Goal: Transaction & Acquisition: Purchase product/service

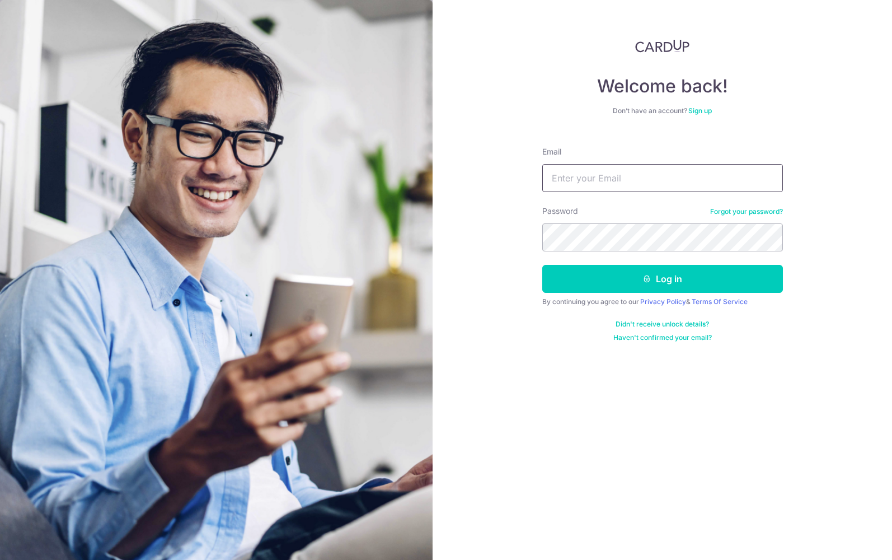
drag, startPoint x: 621, startPoint y: 184, endPoint x: 621, endPoint y: 192, distance: 7.9
click at [509, 175] on div "Welcome back! Don’t have an account? Sign up Email Password Forgot your passwor…" at bounding box center [662, 280] width 459 height 560
click at [705, 108] on link "Sign up" at bounding box center [700, 110] width 24 height 8
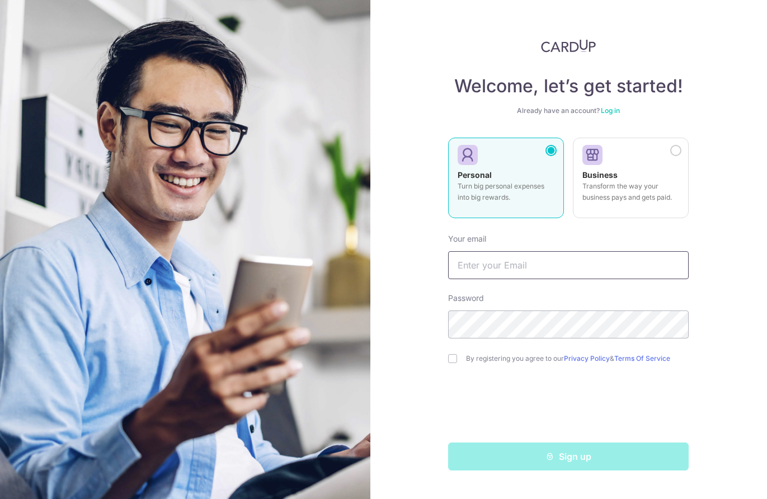
click at [524, 265] on input "text" at bounding box center [568, 265] width 241 height 28
type input "[EMAIL_ADDRESS][DOMAIN_NAME]"
click at [454, 358] on input "checkbox" at bounding box center [452, 358] width 9 height 9
checkbox input "true"
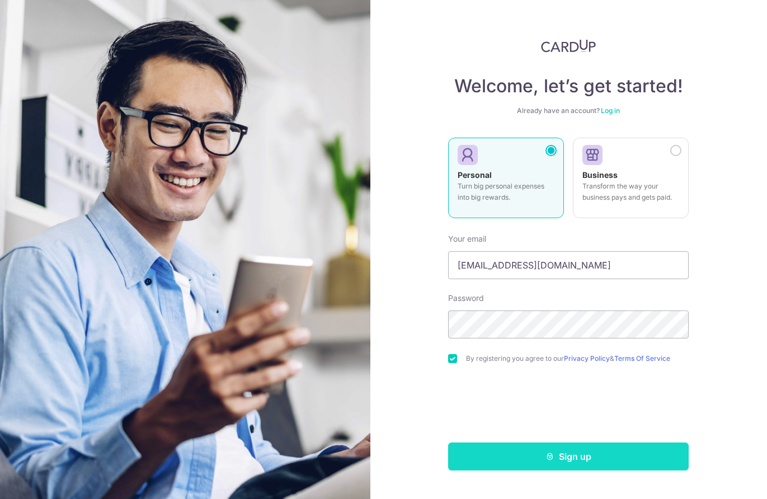
click at [550, 456] on icon "submit" at bounding box center [550, 456] width 9 height 9
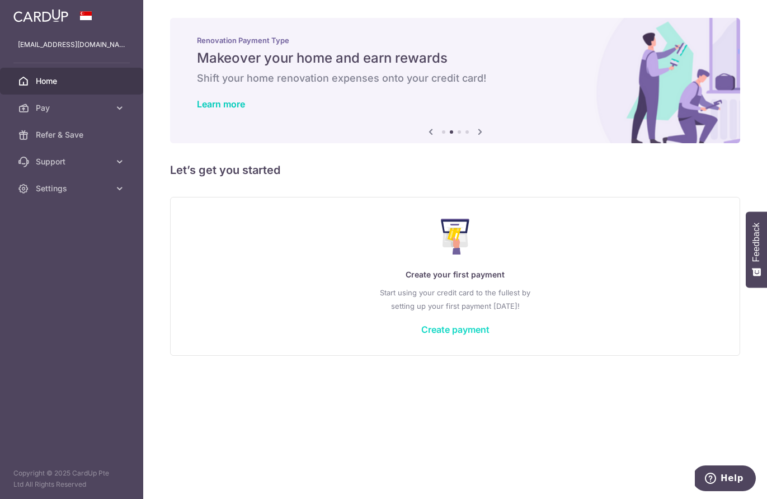
click at [477, 332] on link "Create payment" at bounding box center [455, 329] width 68 height 11
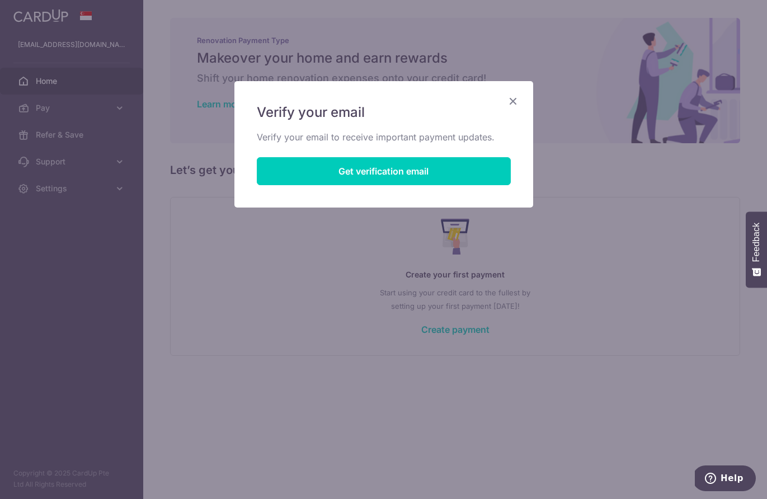
click at [521, 100] on div "Verify your email Verify your email to receive important payment updates. Get v…" at bounding box center [383, 144] width 299 height 126
click at [518, 101] on icon "Close" at bounding box center [512, 101] width 13 height 14
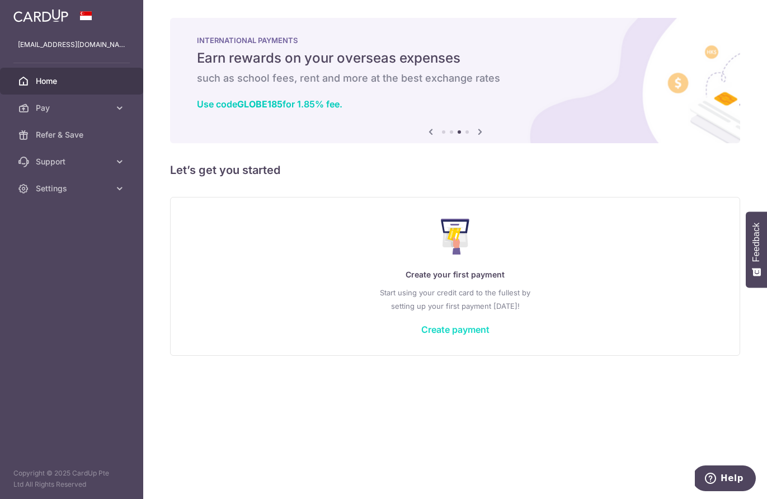
click at [448, 325] on link "Create payment" at bounding box center [455, 329] width 68 height 11
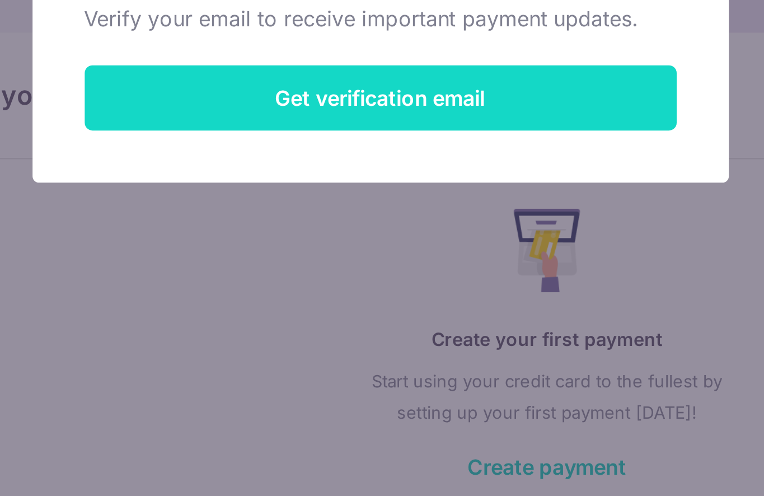
click at [255, 157] on button "Get verification email" at bounding box center [382, 171] width 254 height 28
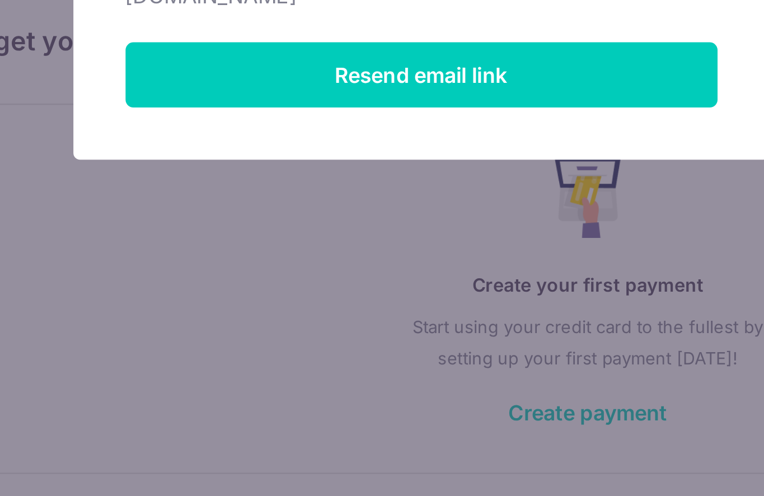
click at [144, 149] on div "Email sent successfully We have sent an email to songofjoy009@gmail.com Resend …" at bounding box center [382, 248] width 764 height 496
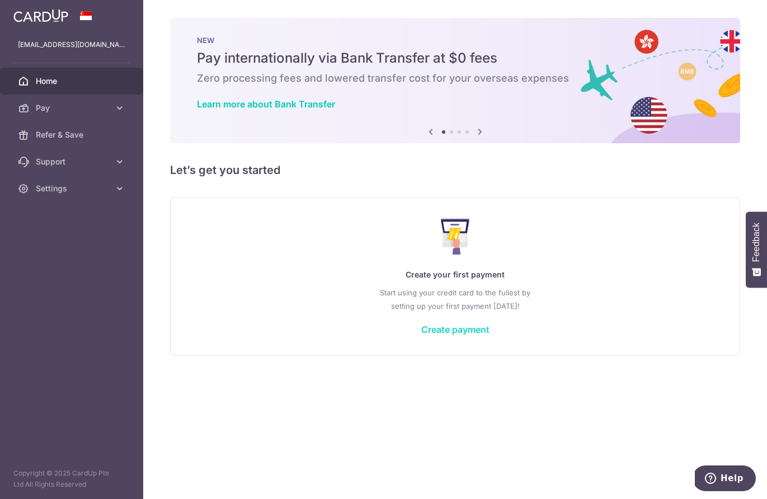
click at [454, 330] on link "Create payment" at bounding box center [455, 329] width 68 height 11
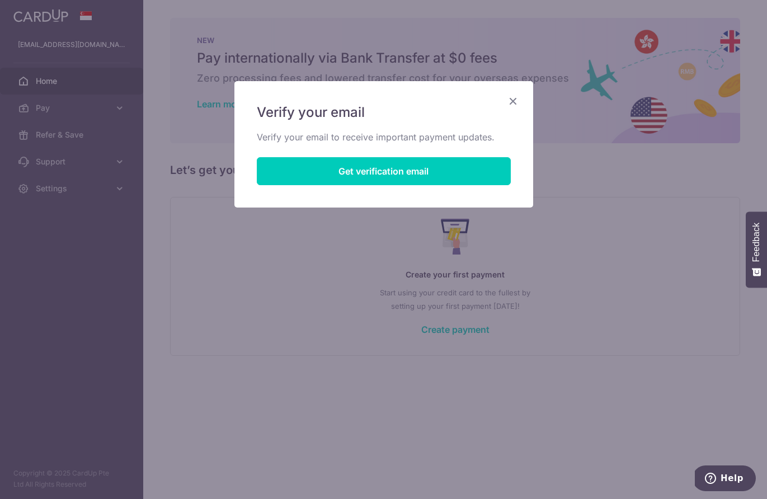
click at [514, 101] on icon "Close" at bounding box center [512, 101] width 13 height 14
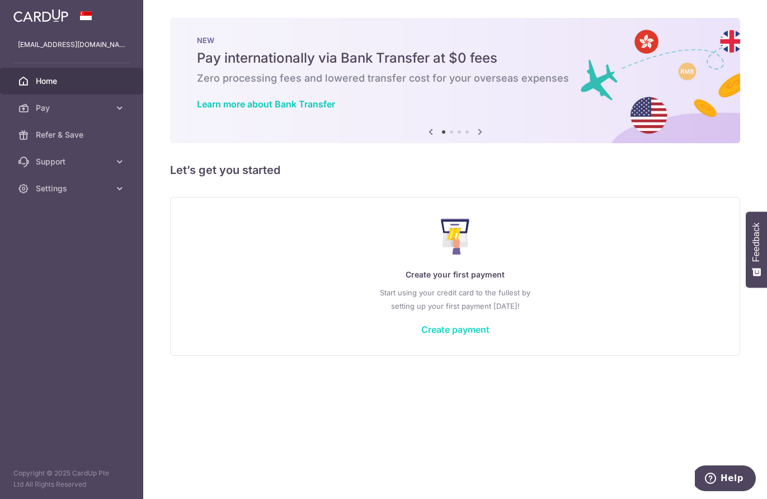
click at [460, 330] on link "Create payment" at bounding box center [455, 329] width 68 height 11
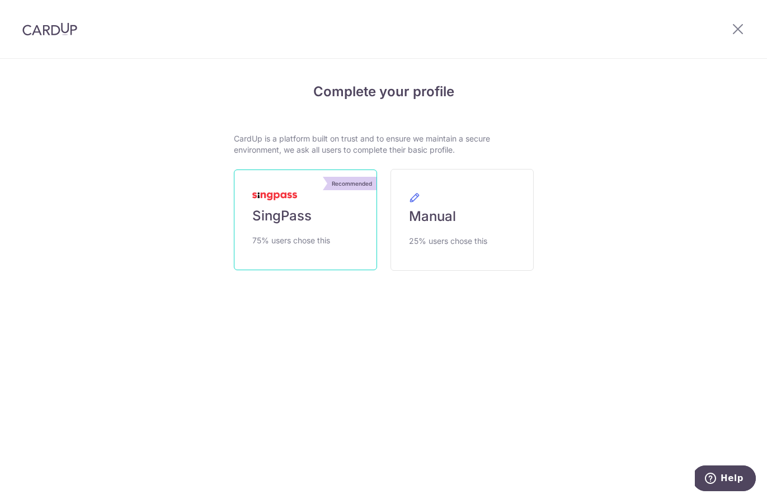
click at [290, 239] on span "75% users chose this" at bounding box center [291, 240] width 78 height 13
click at [294, 218] on span "SingPass" at bounding box center [281, 216] width 59 height 18
click at [260, 205] on link "Recommended SingPass 75% users chose this" at bounding box center [305, 220] width 143 height 101
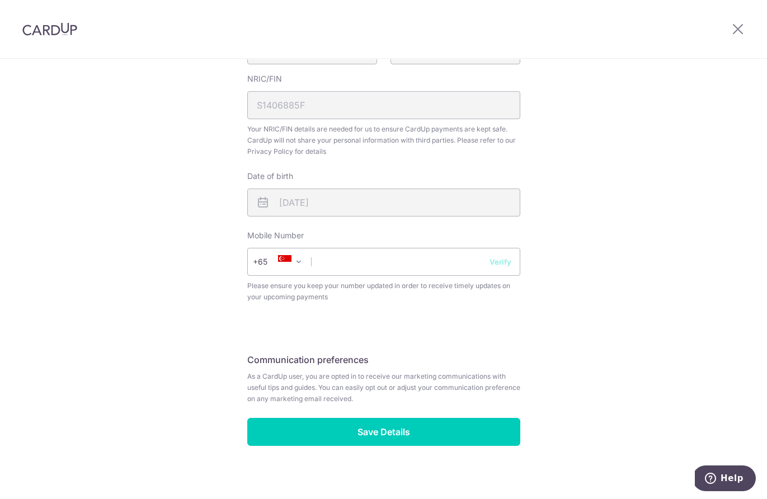
scroll to position [321, 0]
click at [490, 257] on button "Verify" at bounding box center [501, 262] width 22 height 11
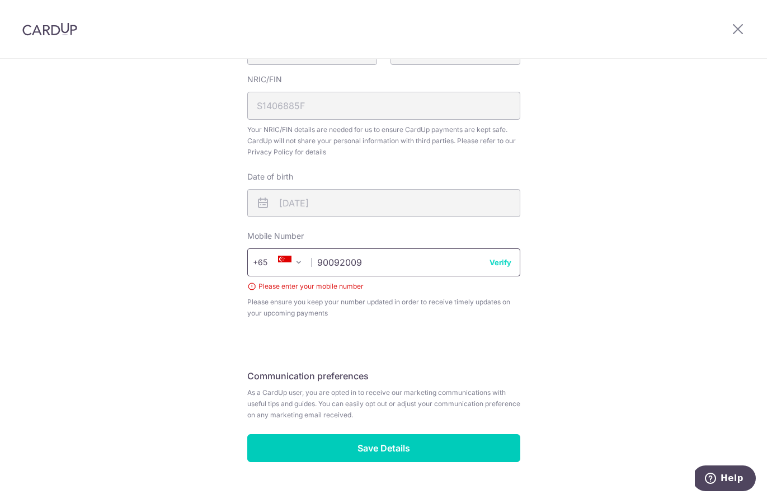
type input "90092009"
click at [491, 257] on button "Verify" at bounding box center [501, 262] width 22 height 11
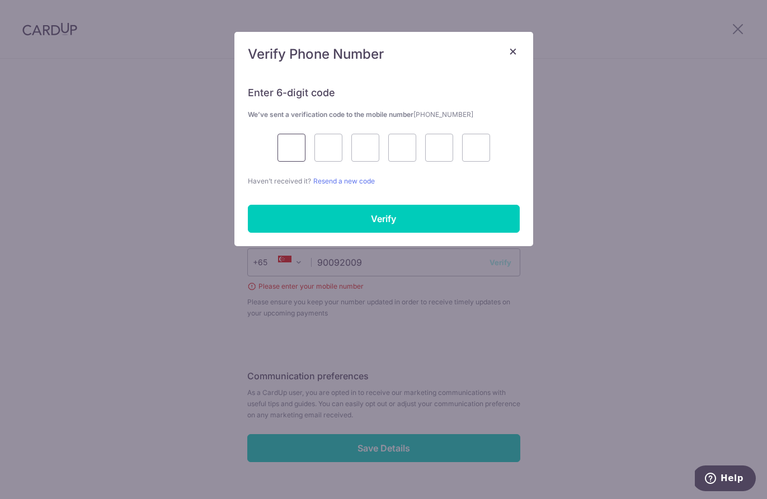
click at [290, 157] on input "text" at bounding box center [292, 148] width 28 height 28
type input "1"
type input "9"
type input "5"
type input "7"
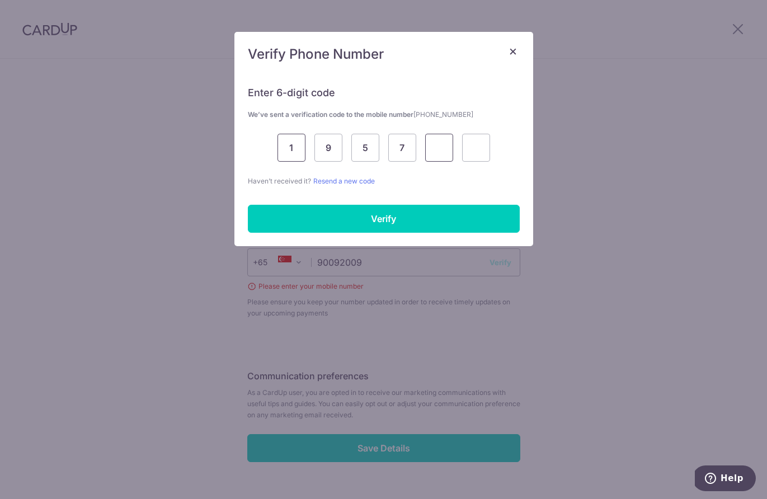
type input "7"
type input "0"
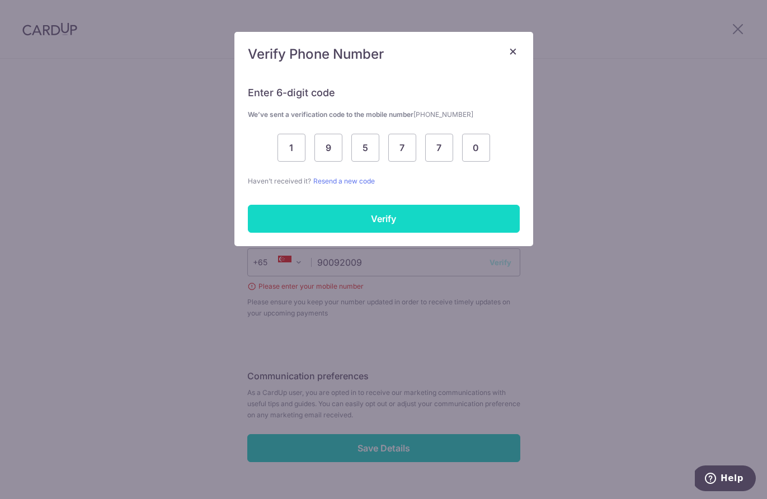
click at [382, 219] on input "Verify" at bounding box center [384, 219] width 272 height 28
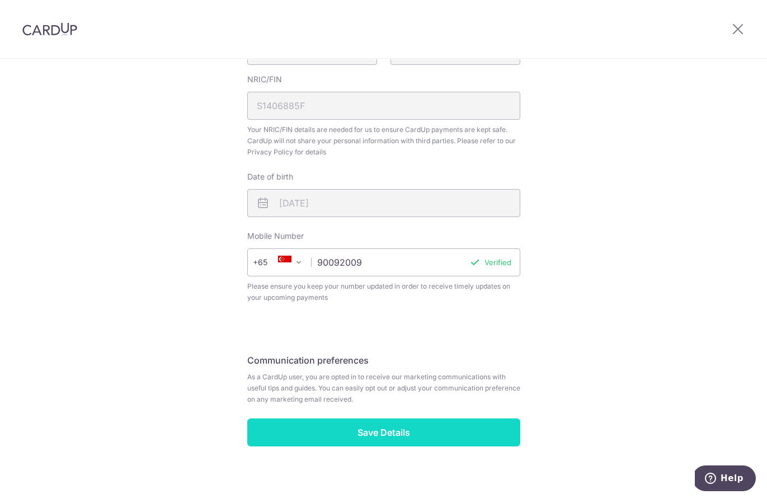
click at [369, 419] on input "Save Details" at bounding box center [383, 433] width 273 height 28
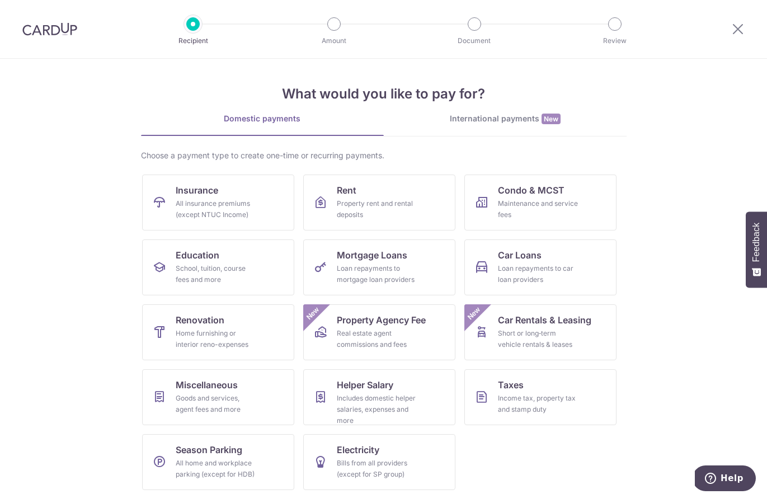
scroll to position [2, 0]
click at [190, 220] on link "Insurance All insurance premiums (except NTUC Income)" at bounding box center [218, 203] width 152 height 56
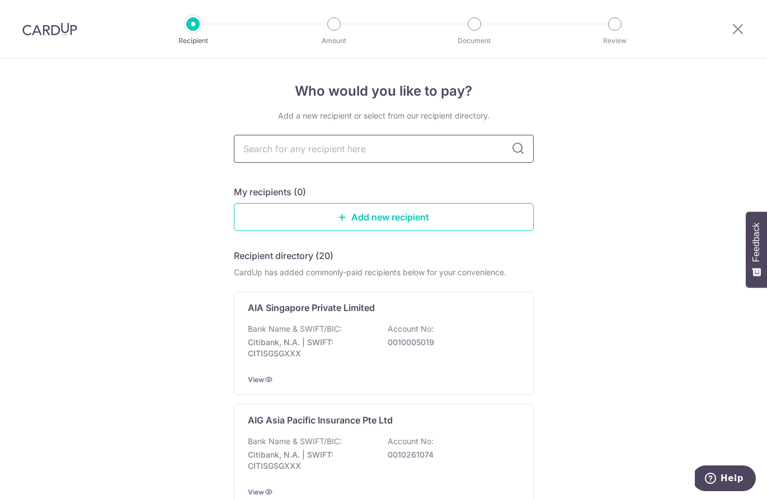
click at [296, 158] on input "text" at bounding box center [384, 149] width 300 height 28
type input "aia"
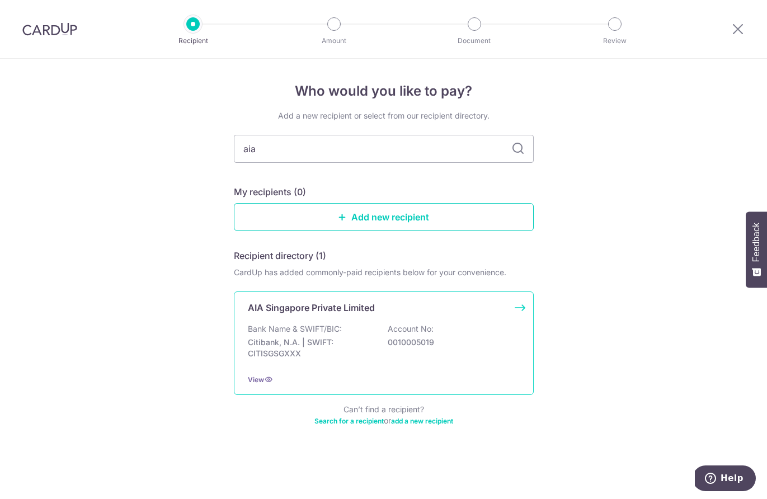
click at [365, 344] on p "Citibank, N.A. | SWIFT: CITISGSGXXX" at bounding box center [310, 348] width 125 height 22
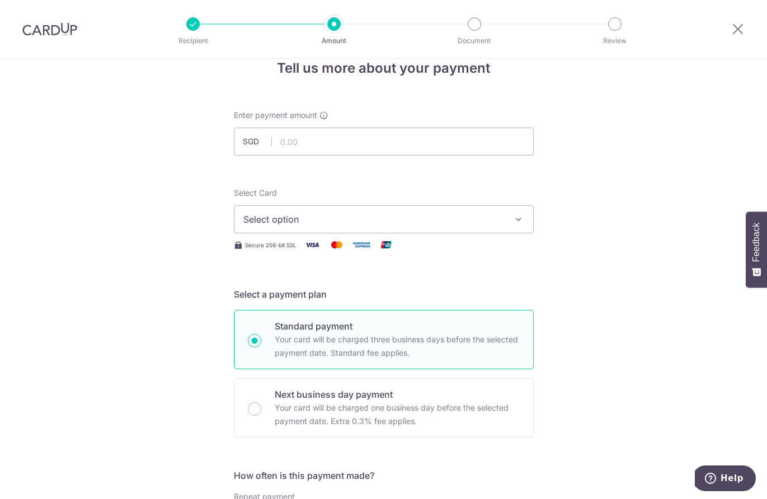
scroll to position [18, 0]
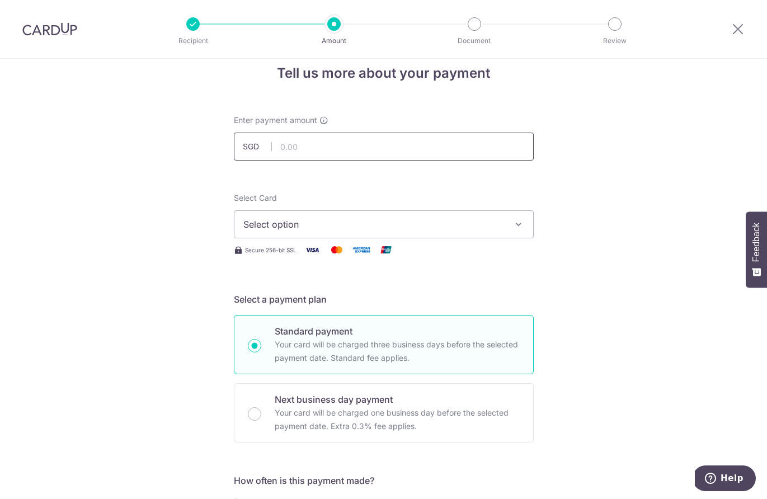
click at [297, 154] on input "text" at bounding box center [384, 147] width 300 height 28
click at [281, 154] on input "text" at bounding box center [384, 147] width 300 height 28
click at [299, 154] on input "text" at bounding box center [384, 147] width 300 height 28
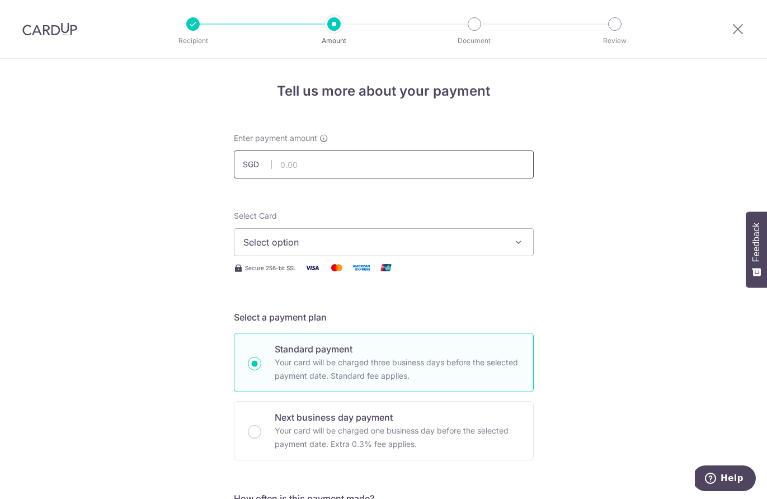
scroll to position [0, 0]
type input "179.63"
click at [266, 241] on span "Select option" at bounding box center [373, 242] width 261 height 13
click at [264, 269] on span "Add credit card" at bounding box center [394, 273] width 261 height 11
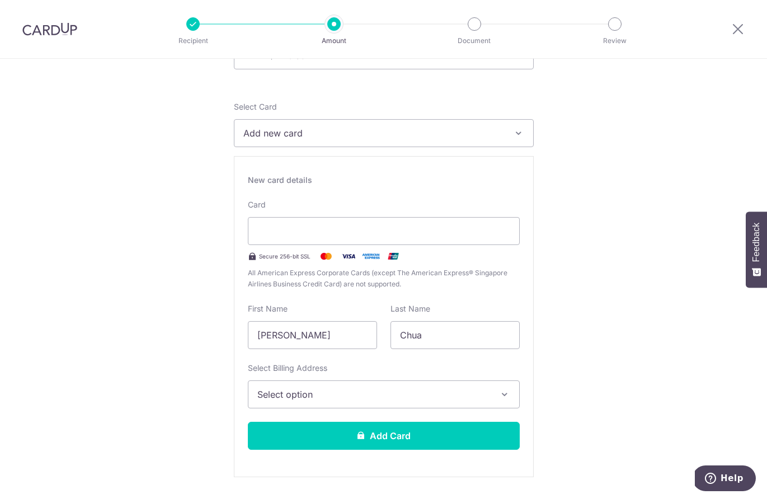
scroll to position [153, 0]
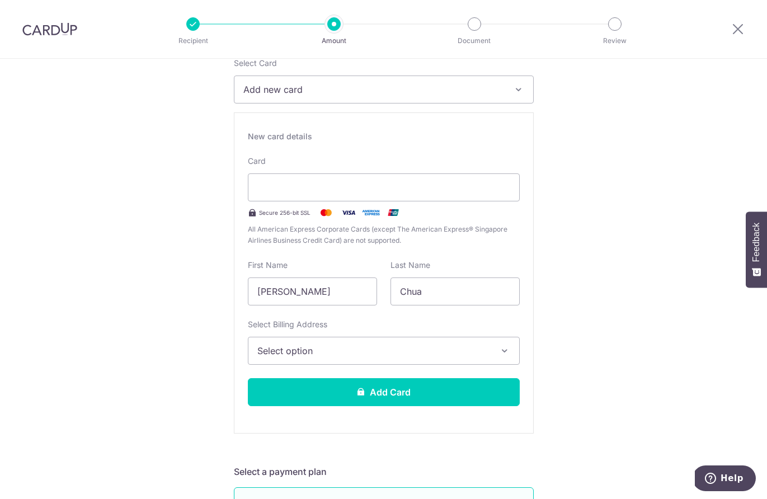
click at [503, 350] on icon "button" at bounding box center [504, 350] width 11 height 11
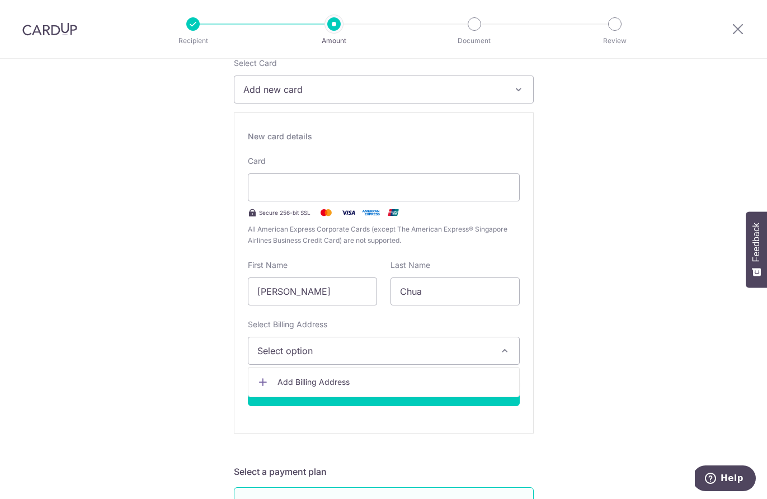
click at [361, 378] on span "Add Billing Address" at bounding box center [394, 382] width 233 height 11
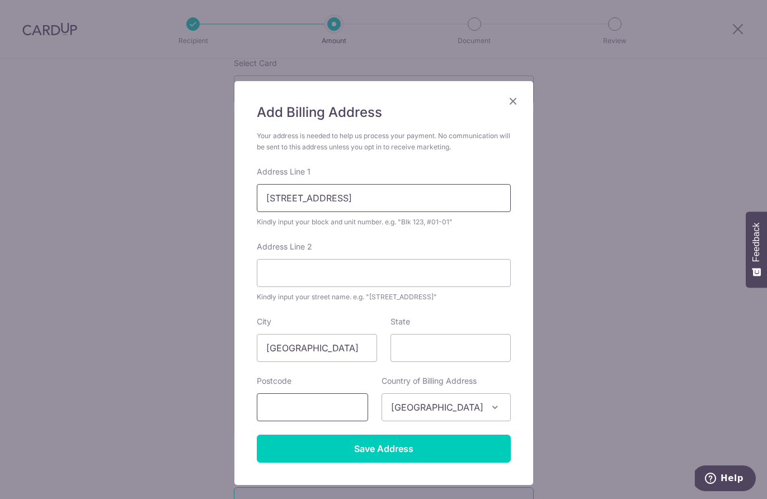
type input "424 Serangoon Central #04-316"
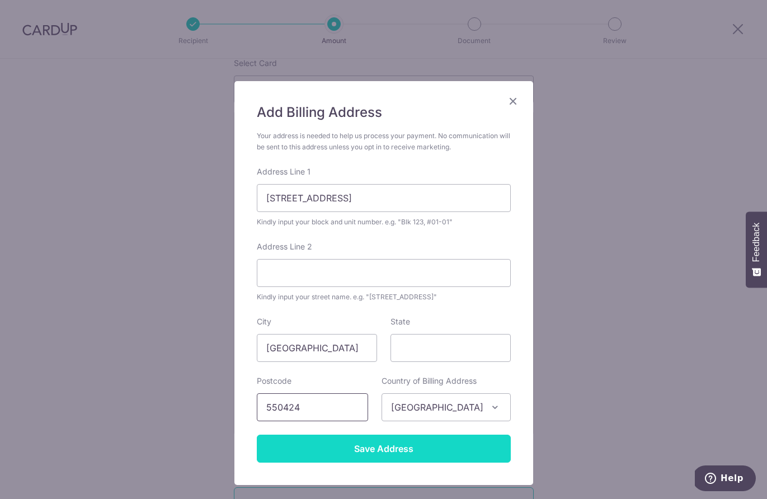
type input "550424"
click at [383, 448] on input "Save Address" at bounding box center [384, 449] width 254 height 28
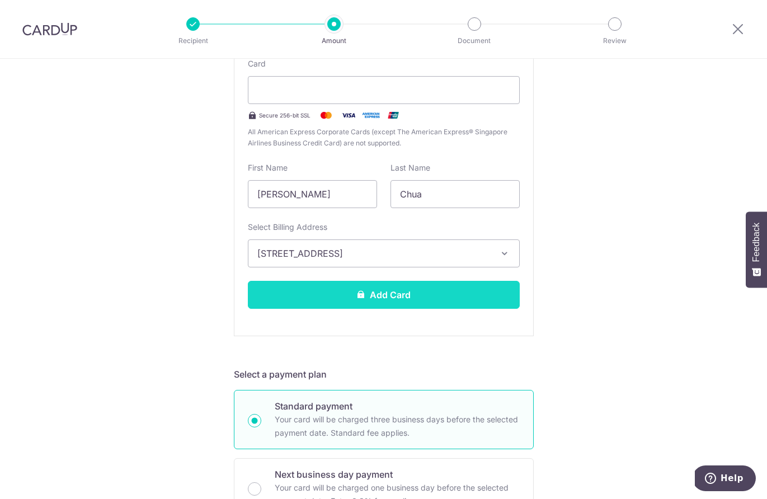
scroll to position [249, 0]
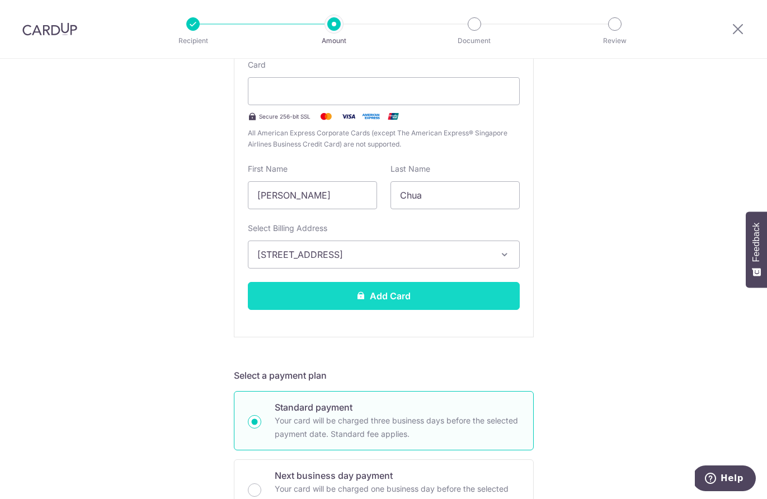
click at [387, 299] on button "Add Card" at bounding box center [384, 296] width 272 height 28
click at [388, 290] on button "Add Card" at bounding box center [384, 296] width 272 height 28
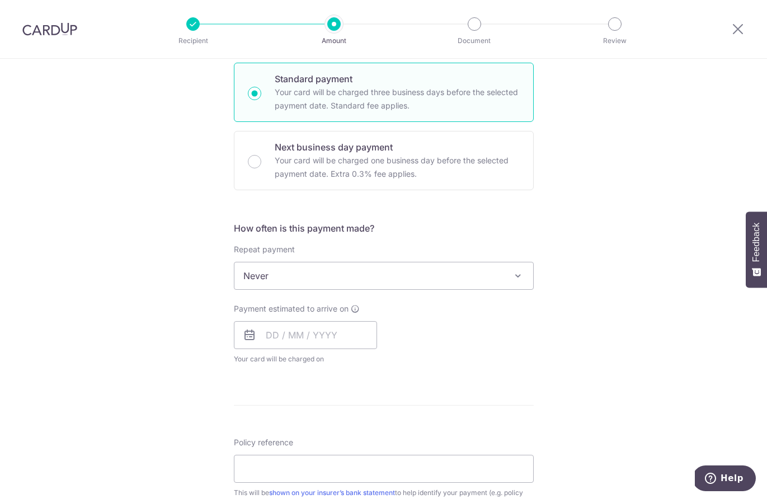
scroll to position [272, 0]
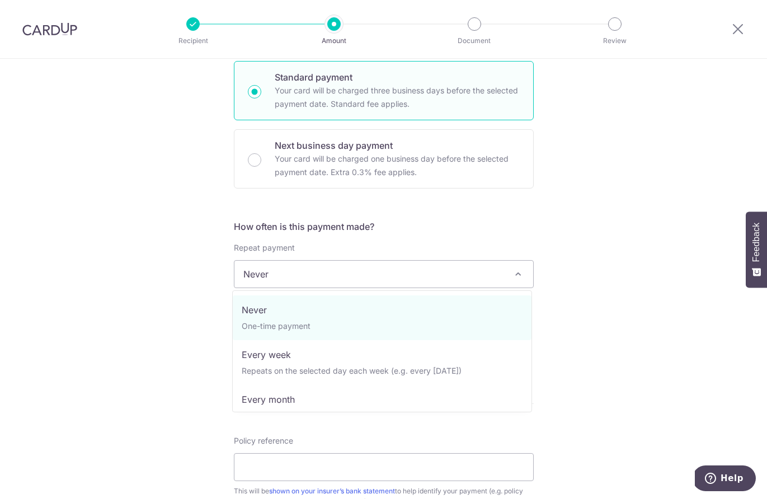
click at [301, 283] on span "Never" at bounding box center [383, 274] width 299 height 27
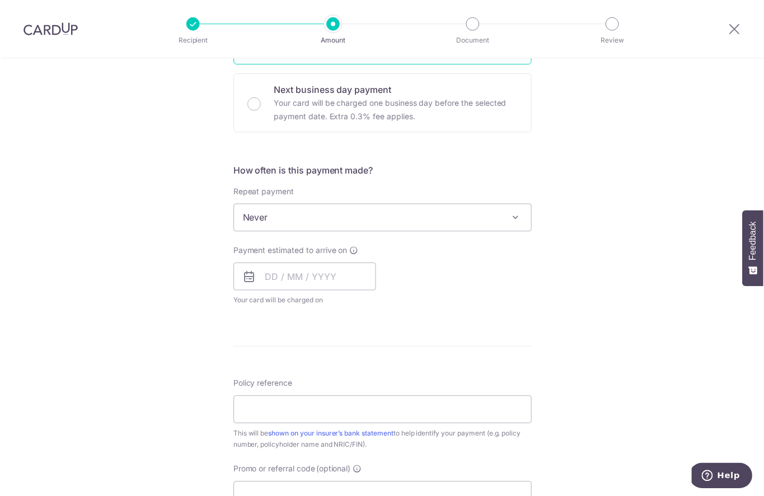
scroll to position [351, 0]
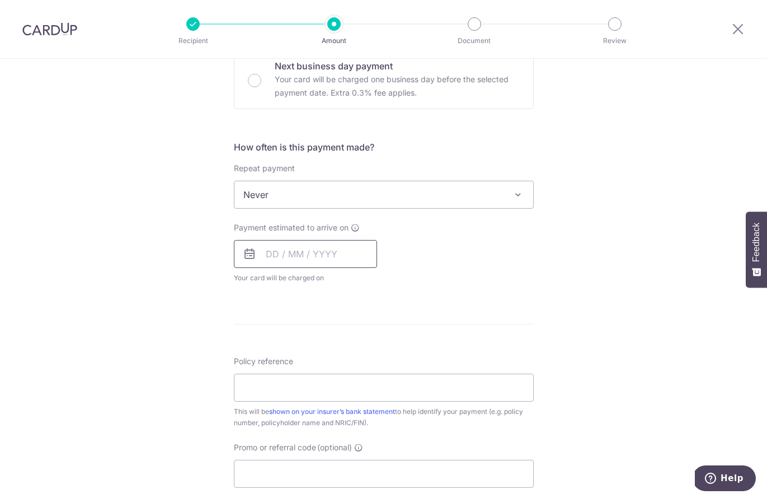
click at [280, 259] on input "text" at bounding box center [305, 254] width 143 height 28
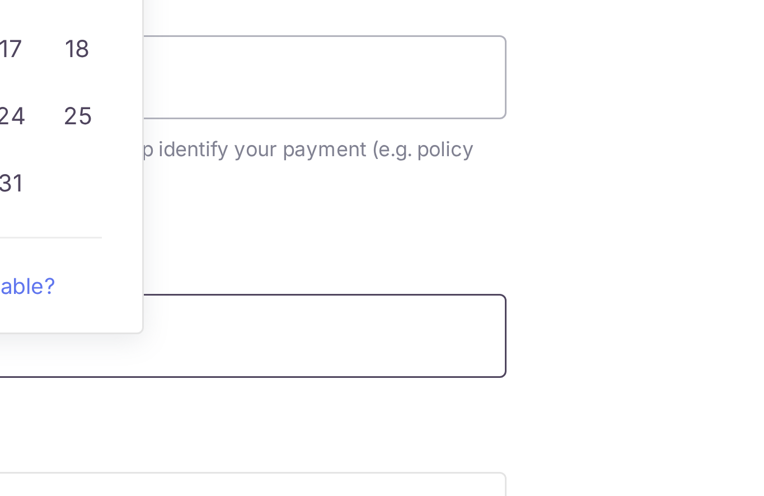
scroll to position [467, 0]
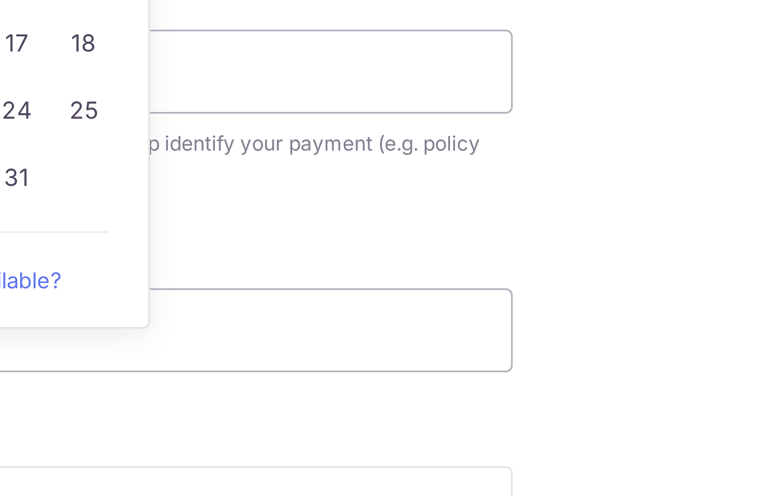
click at [232, 327] on div "Promo or referral code (optional) The discounted fee will be shown on the revie…" at bounding box center [382, 350] width 300 height 46
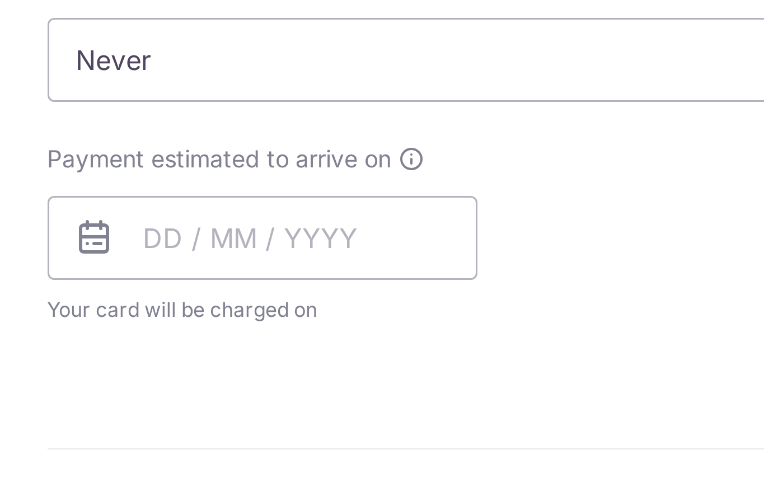
scroll to position [278, 0]
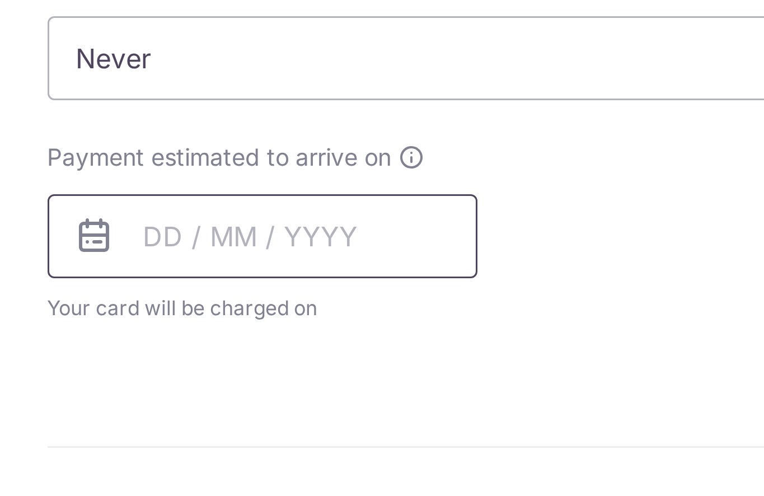
click at [232, 314] on input "text" at bounding box center [303, 328] width 143 height 28
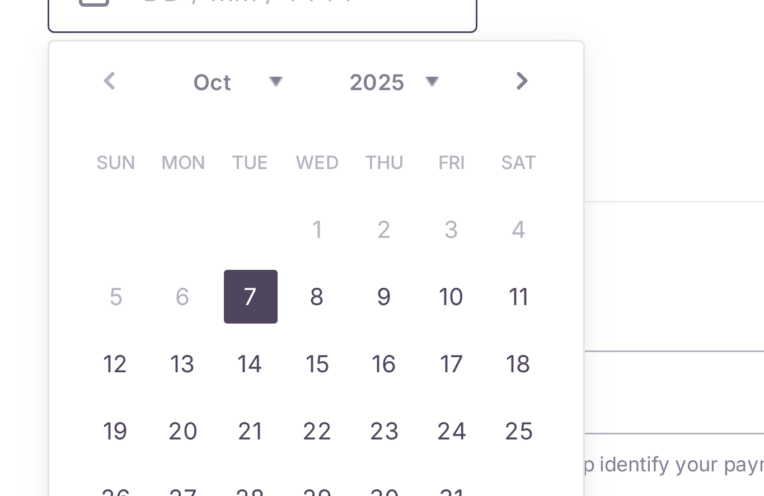
scroll to position [390, 0]
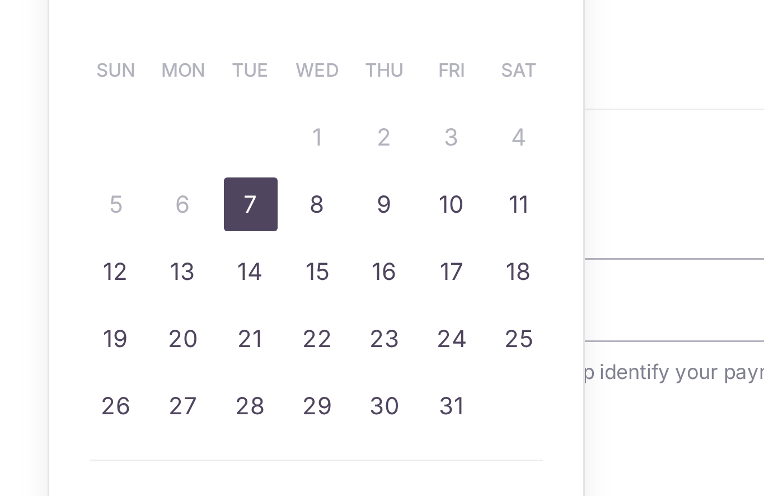
click at [235, 317] on div "Policy reference This will be shown on your insurer’s bank statement to help id…" at bounding box center [382, 353] width 300 height 73
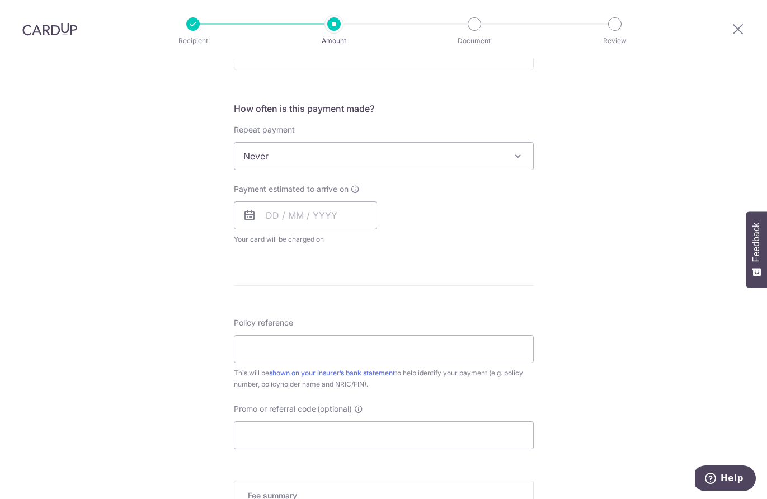
scroll to position [437, 0]
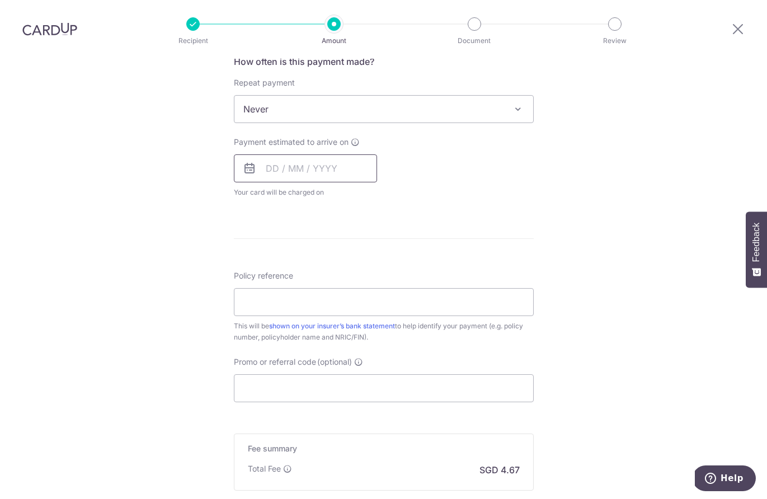
click at [276, 176] on input "text" at bounding box center [305, 168] width 143 height 28
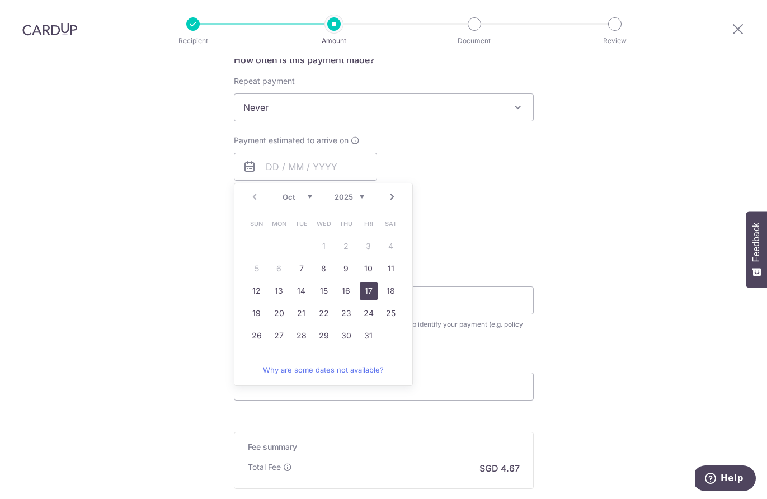
click at [370, 293] on link "17" at bounding box center [369, 291] width 18 height 18
type input "17/10/2025"
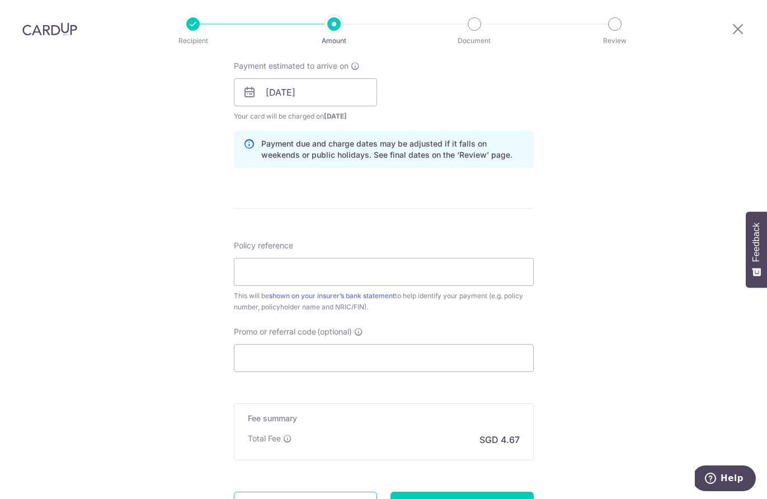
scroll to position [517, 0]
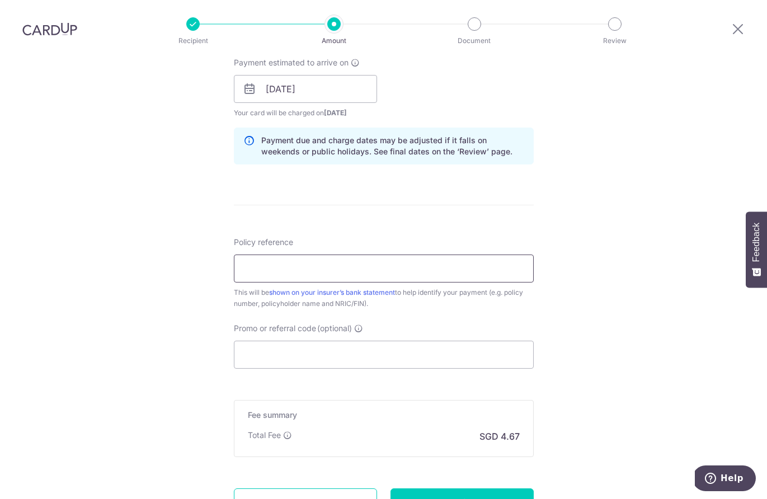
click at [297, 279] on input "Policy reference" at bounding box center [384, 269] width 300 height 28
click at [280, 275] on input "Policy reference" at bounding box center [384, 269] width 300 height 28
type input "P559183782"
click at [287, 349] on input "Promo or referral code (optional)" at bounding box center [384, 355] width 300 height 28
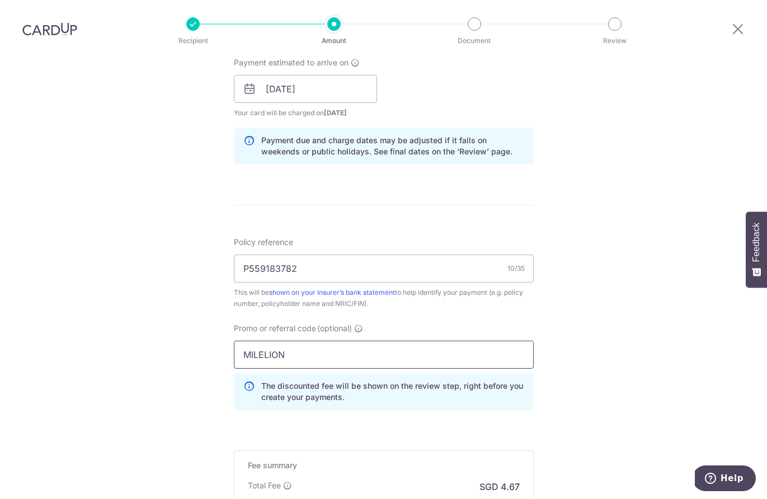
type input "MILELION"
click at [180, 338] on div "Tell us more about your payment Enter payment amount SGD 179.63 179.63 Card add…" at bounding box center [383, 96] width 767 height 1109
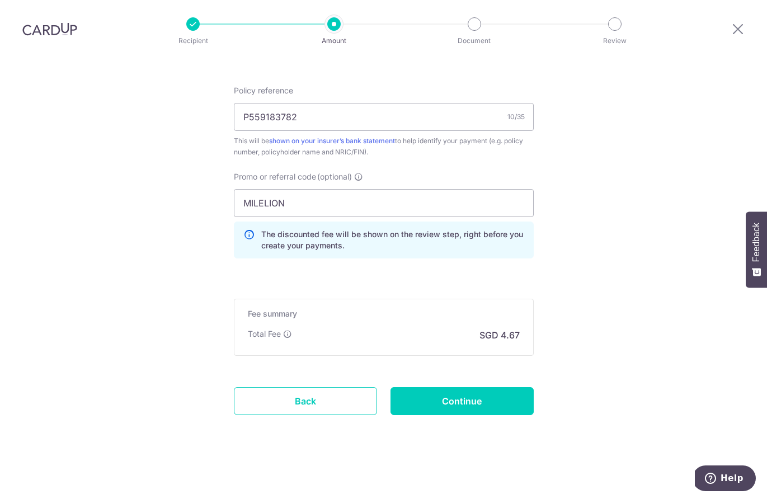
scroll to position [668, 0]
click at [494, 412] on input "Continue" at bounding box center [462, 401] width 143 height 28
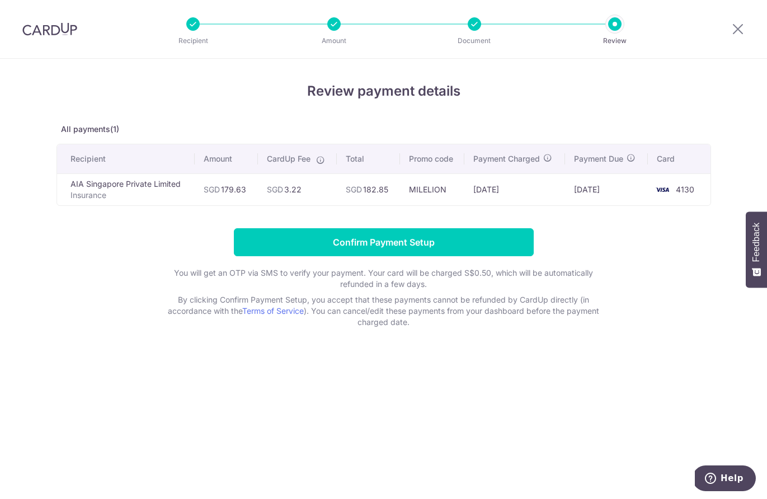
click at [128, 221] on div "Review payment details All payments(1) Recipient Amount CardUp Fee Total Promo …" at bounding box center [384, 204] width 655 height 247
click at [478, 24] on div at bounding box center [474, 23] width 13 height 13
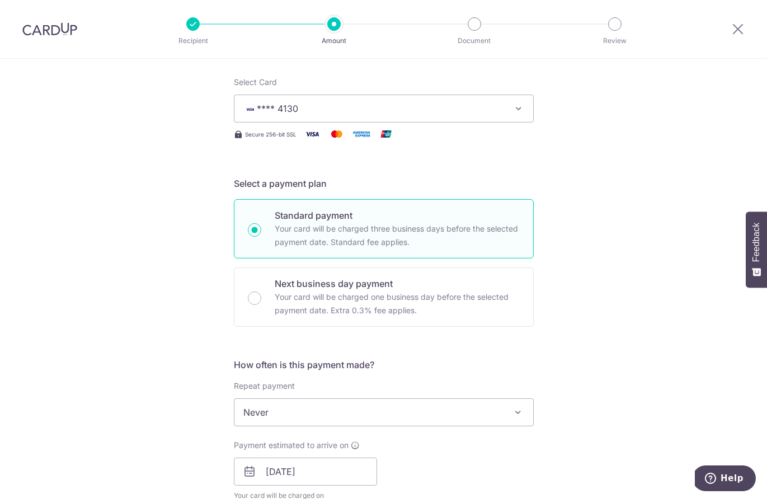
scroll to position [3, 0]
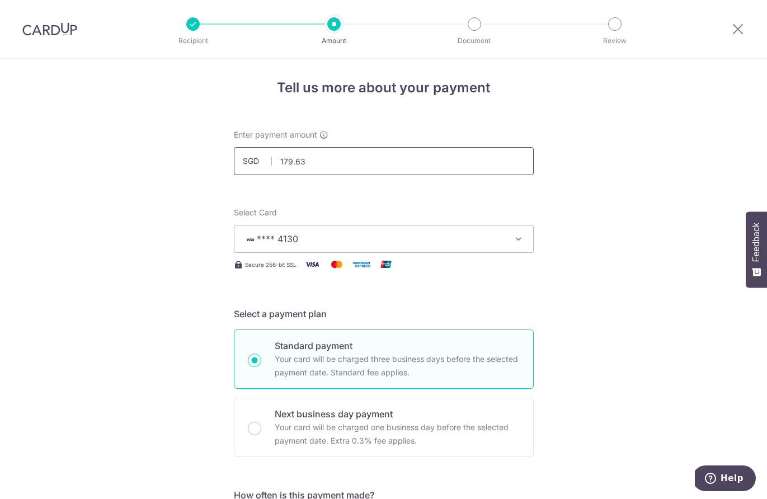
click at [369, 171] on input "179.63" at bounding box center [384, 161] width 300 height 28
type input "1"
type input "4,722.60"
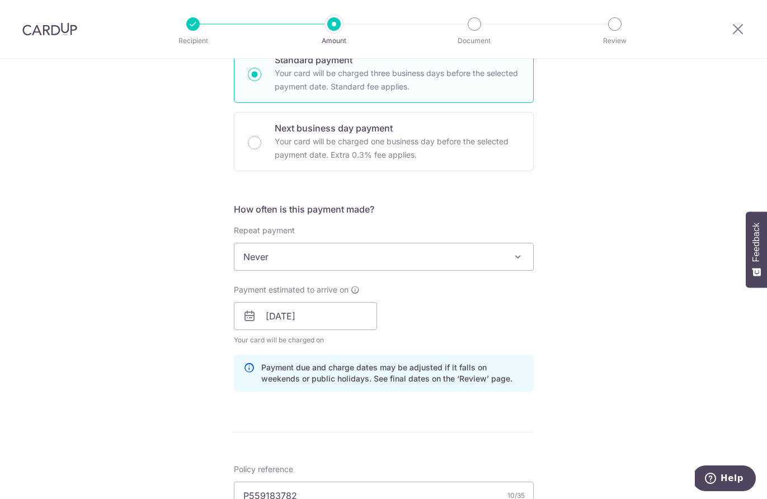
scroll to position [299, 0]
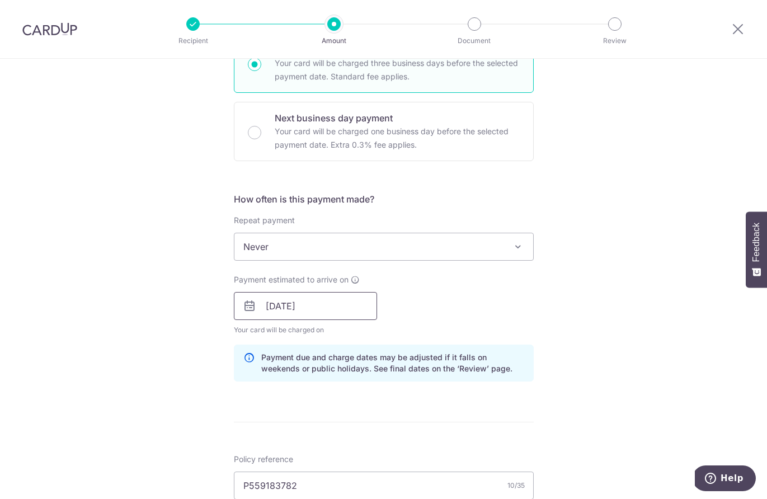
click at [281, 306] on input "17/10/2025" at bounding box center [305, 306] width 143 height 28
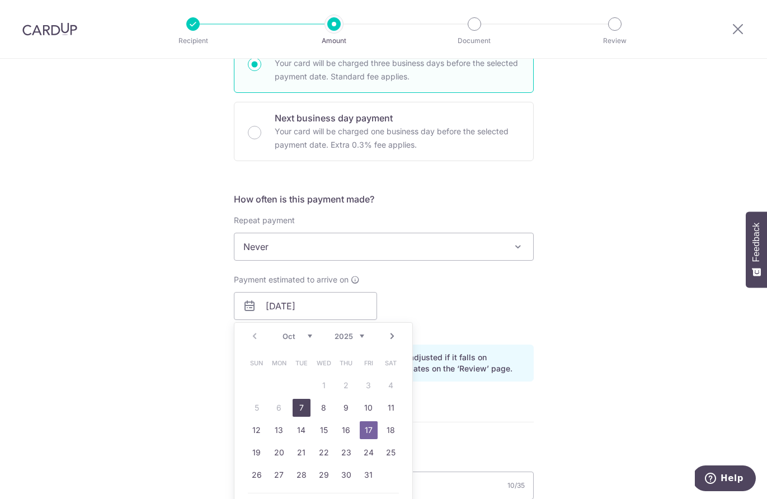
click at [305, 406] on link "7" at bounding box center [302, 408] width 18 height 18
type input "[DATE]"
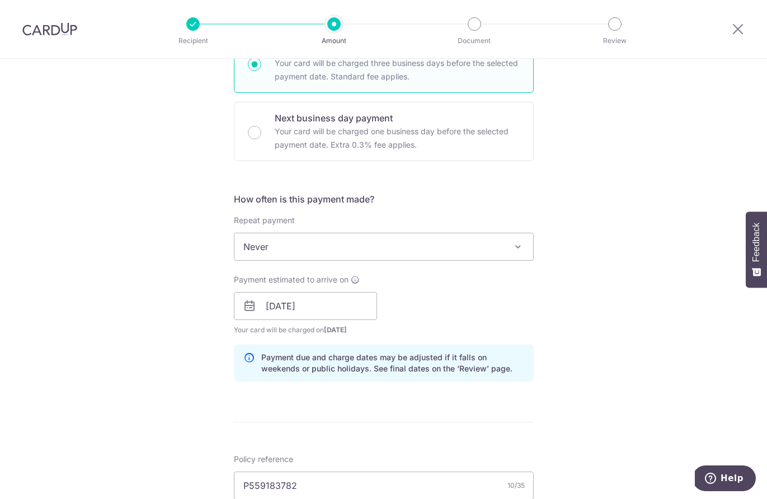
click at [154, 349] on div "Tell us more about your payment Enter payment amount SGD 4,722.60 4722.60 Selec…" at bounding box center [383, 313] width 767 height 1109
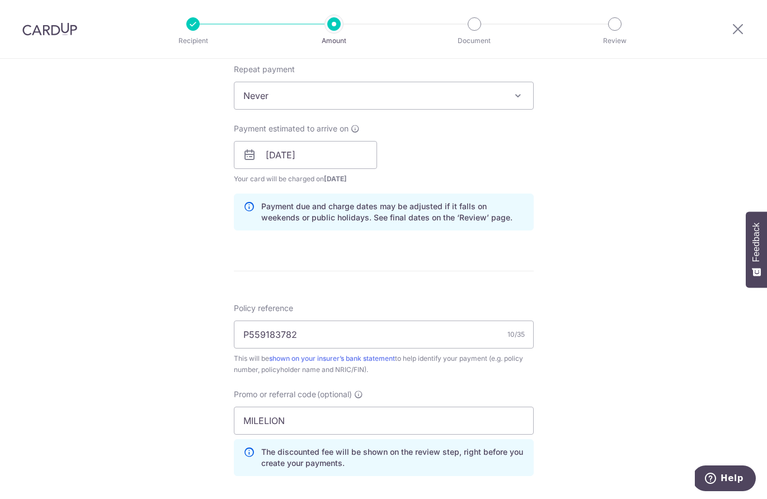
scroll to position [452, 0]
click at [159, 258] on div "Tell us more about your payment Enter payment amount SGD 4,722.60 4722.60 Selec…" at bounding box center [383, 161] width 767 height 1109
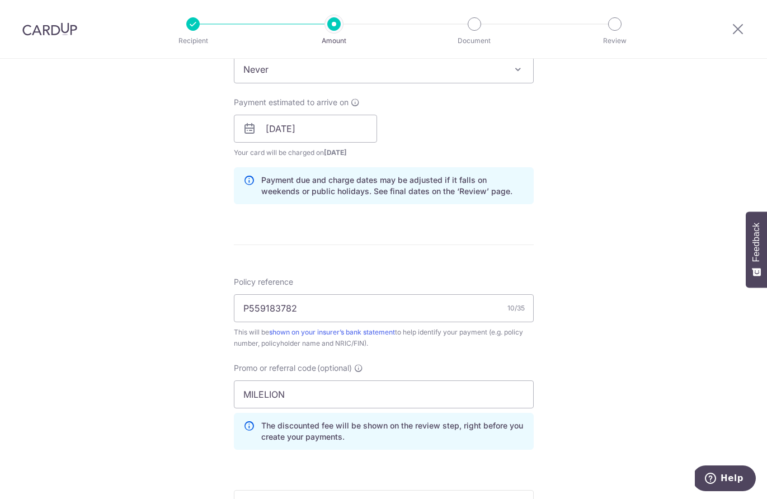
scroll to position [469, 0]
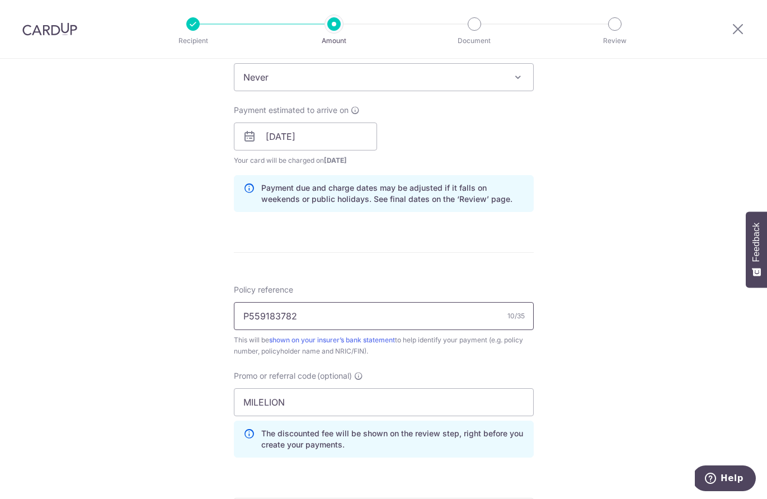
drag, startPoint x: 300, startPoint y: 314, endPoint x: 221, endPoint y: 311, distance: 79.0
click at [222, 311] on div "Tell us more about your payment Enter payment amount SGD 4,722.60 4722.60 Selec…" at bounding box center [383, 144] width 767 height 1109
type input "L542920062"
click at [137, 315] on div "Tell us more about your payment Enter payment amount SGD 4,722.60 4722.60 Selec…" at bounding box center [383, 144] width 767 height 1109
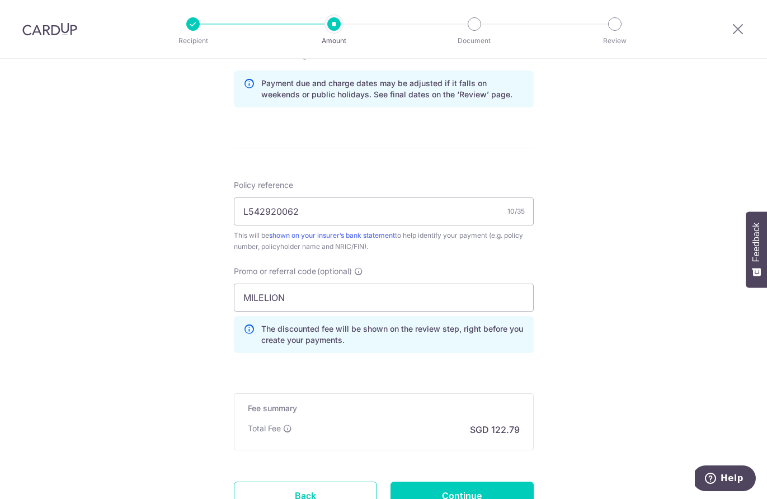
scroll to position [595, 0]
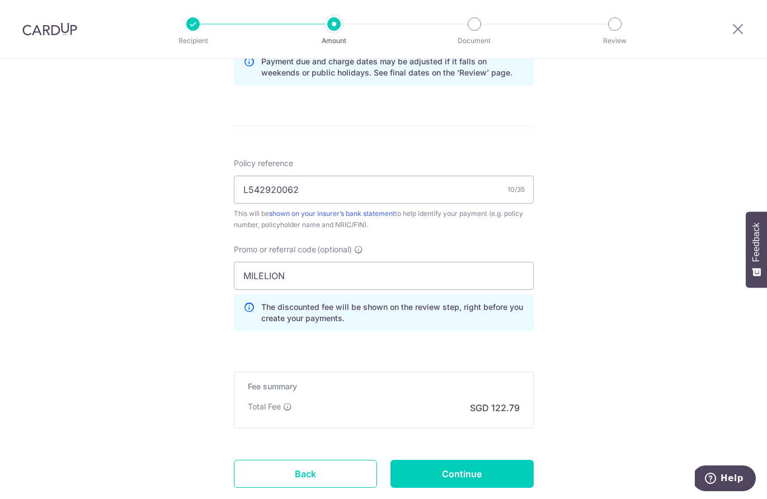
click at [445, 476] on input "Continue" at bounding box center [462, 474] width 143 height 28
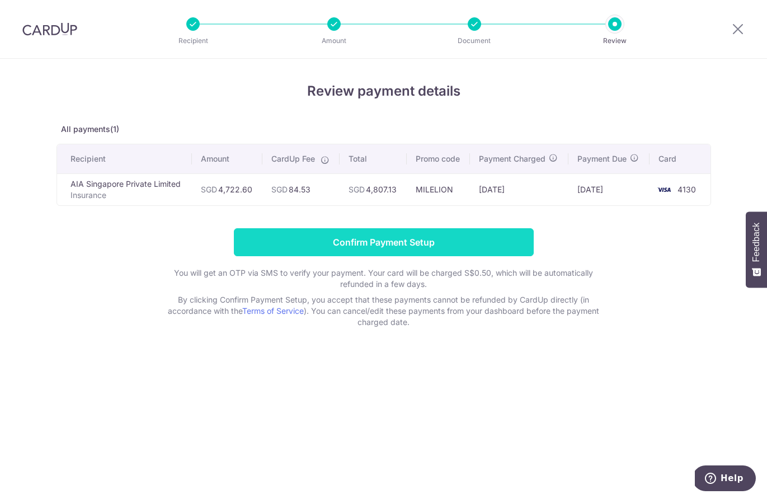
click at [298, 248] on input "Confirm Payment Setup" at bounding box center [384, 242] width 300 height 28
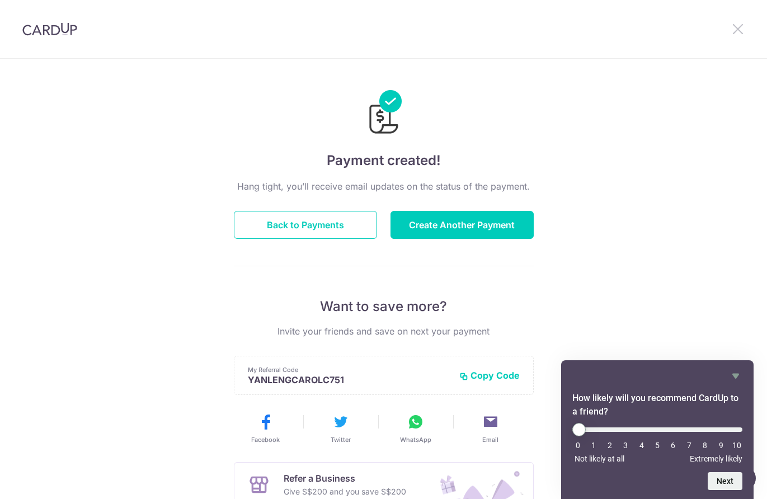
click at [735, 23] on icon at bounding box center [737, 29] width 13 height 14
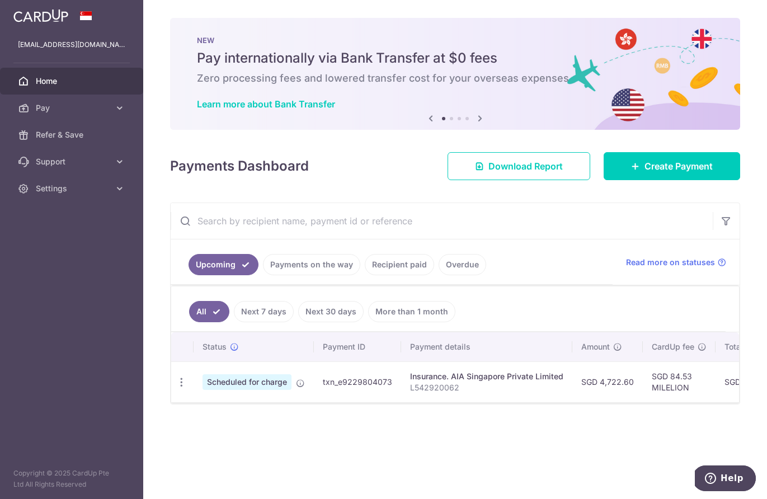
click at [359, 411] on div "× Pause Schedule Pause all future payments in this series Pause just this one p…" at bounding box center [455, 249] width 624 height 499
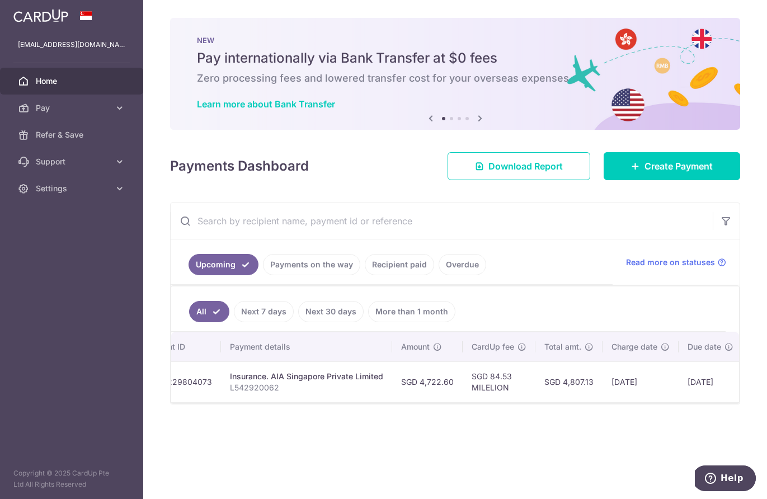
scroll to position [0, 234]
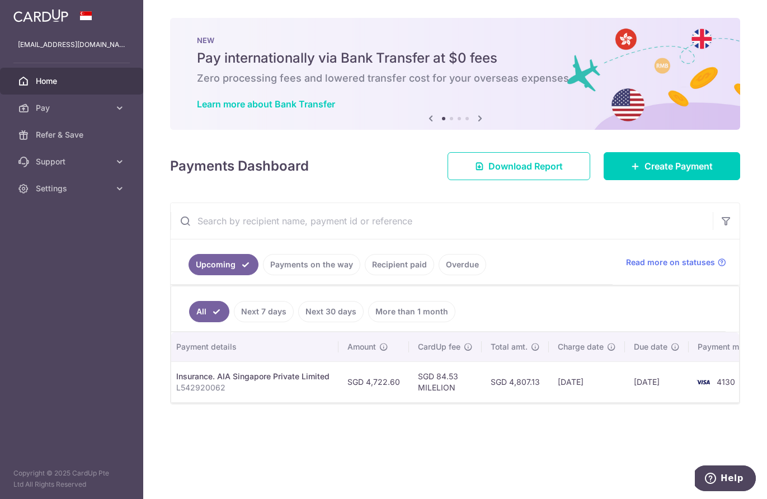
click at [538, 425] on div "× Pause Schedule Pause all future payments in this series Pause just this one p…" at bounding box center [455, 249] width 624 height 499
click at [475, 414] on div "× Pause Schedule Pause all future payments in this series Pause just this one p…" at bounding box center [455, 249] width 624 height 499
click at [433, 417] on div "× Pause Schedule Pause all future payments in this series Pause just this one p…" at bounding box center [455, 249] width 624 height 499
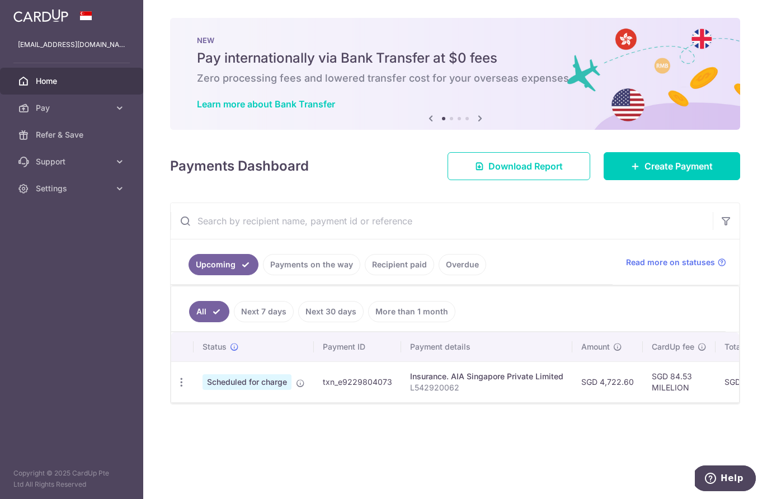
scroll to position [0, 0]
click at [293, 426] on div "× Pause Schedule Pause all future payments in this series Pause just this one p…" at bounding box center [455, 249] width 624 height 499
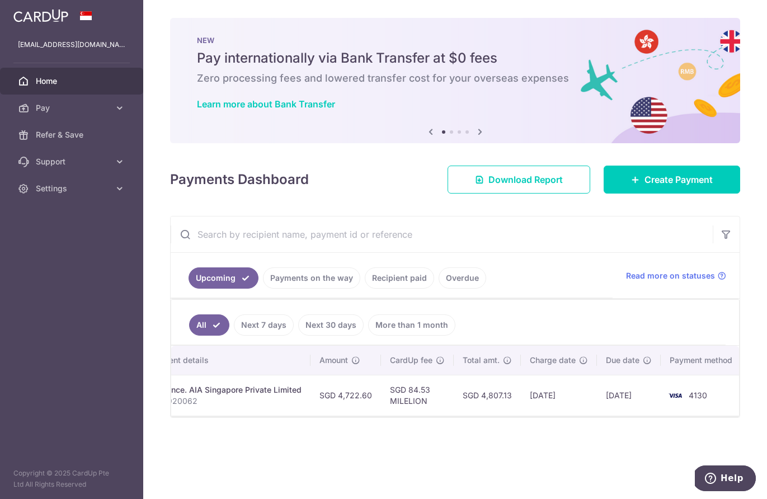
scroll to position [0, 137]
